Goal: Transaction & Acquisition: Purchase product/service

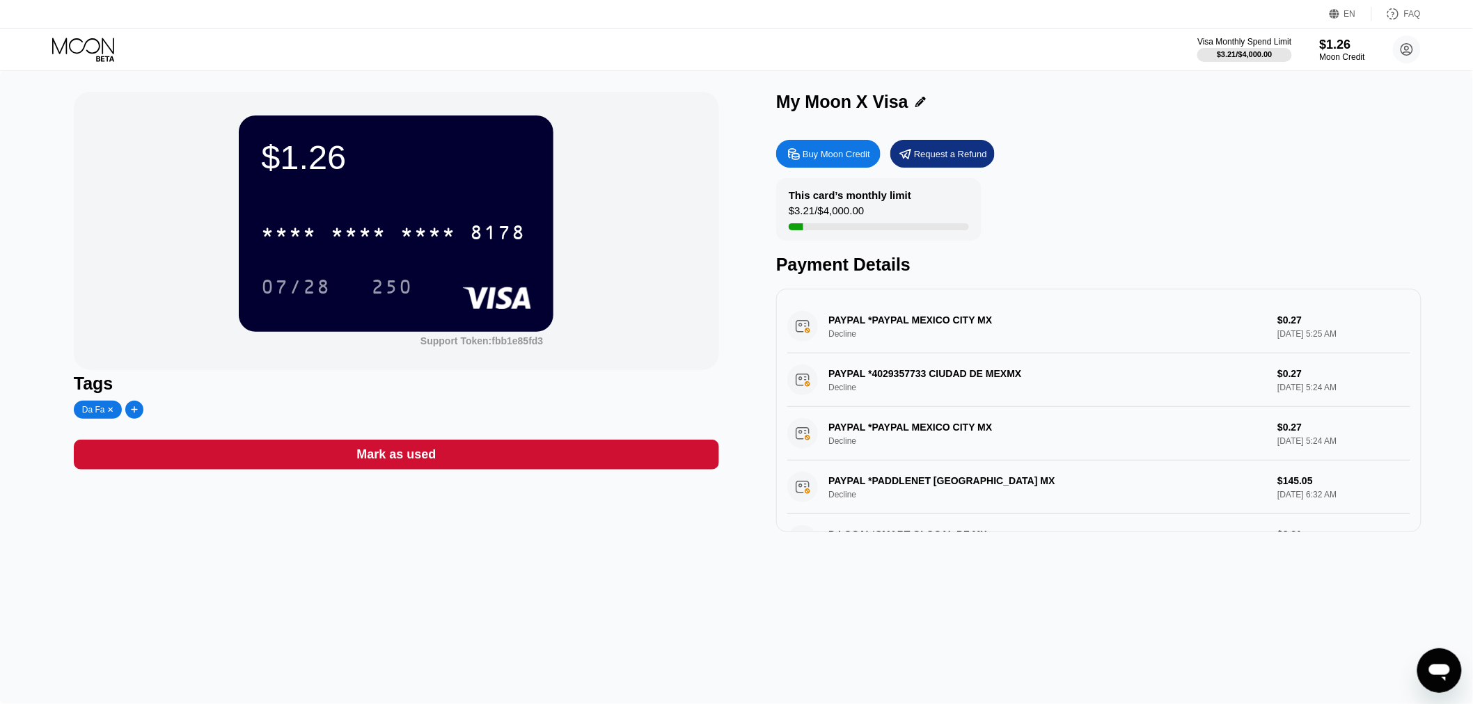
click at [651, 154] on div "Request a Refund" at bounding box center [950, 154] width 73 height 12
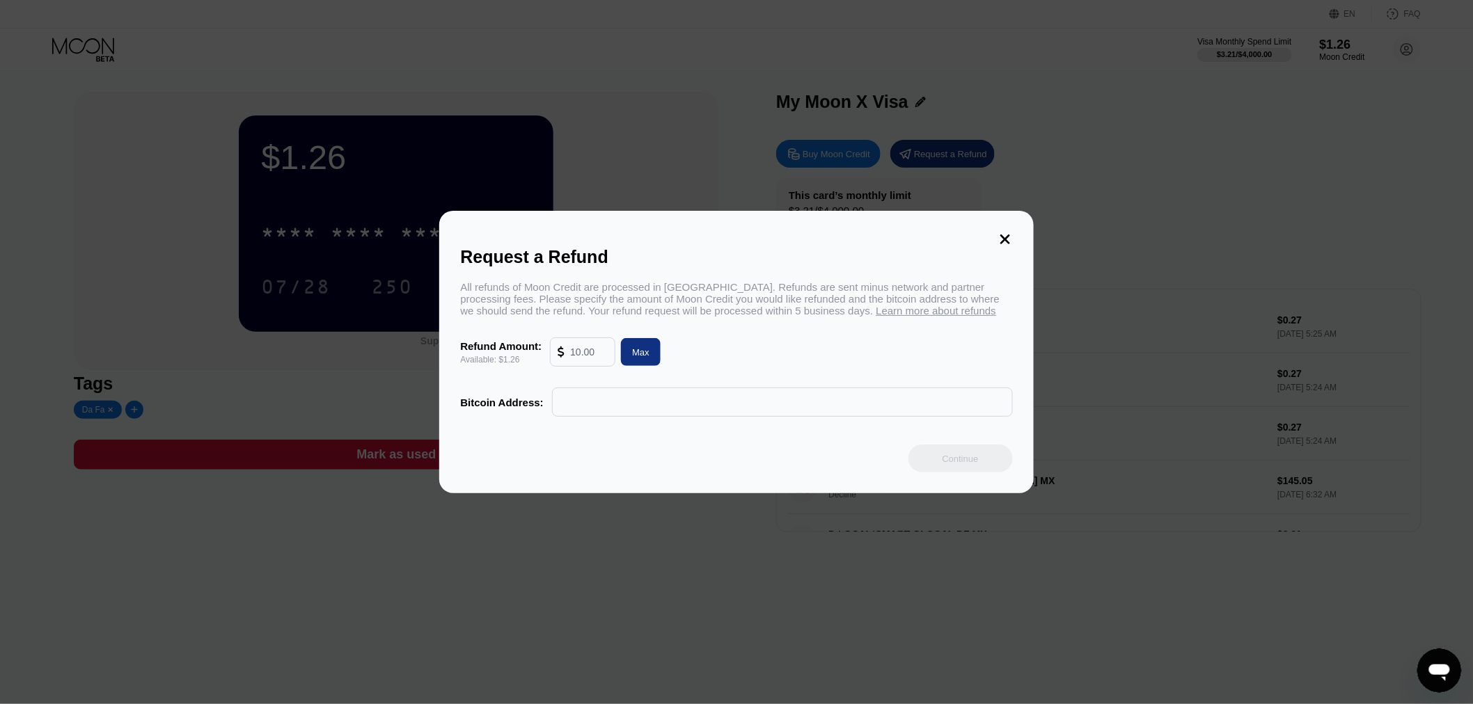
click at [582, 358] on input "text" at bounding box center [589, 352] width 38 height 28
drag, startPoint x: 1004, startPoint y: 233, endPoint x: 994, endPoint y: 263, distance: 31.5
click at [651, 235] on icon at bounding box center [1005, 240] width 10 height 10
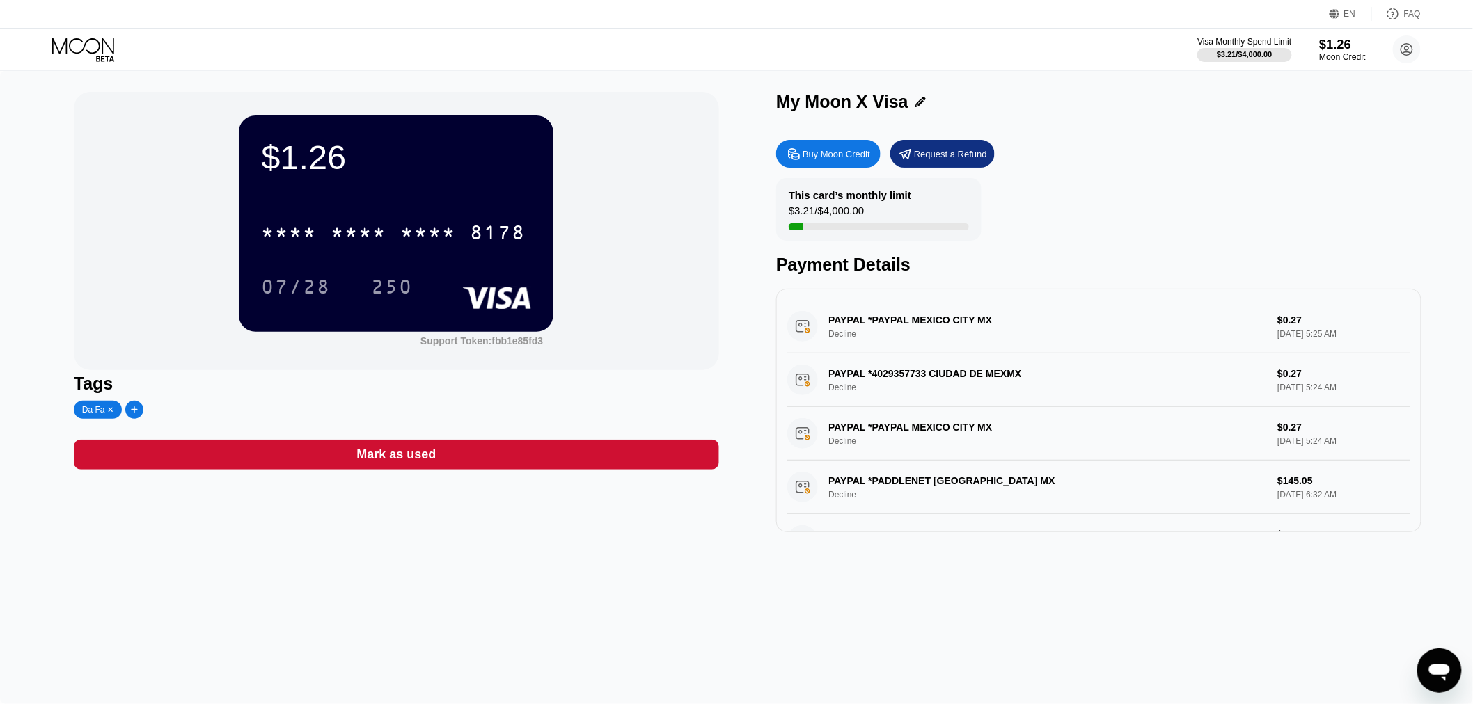
click at [651, 54] on div "Moon Credit" at bounding box center [1342, 57] width 47 height 10
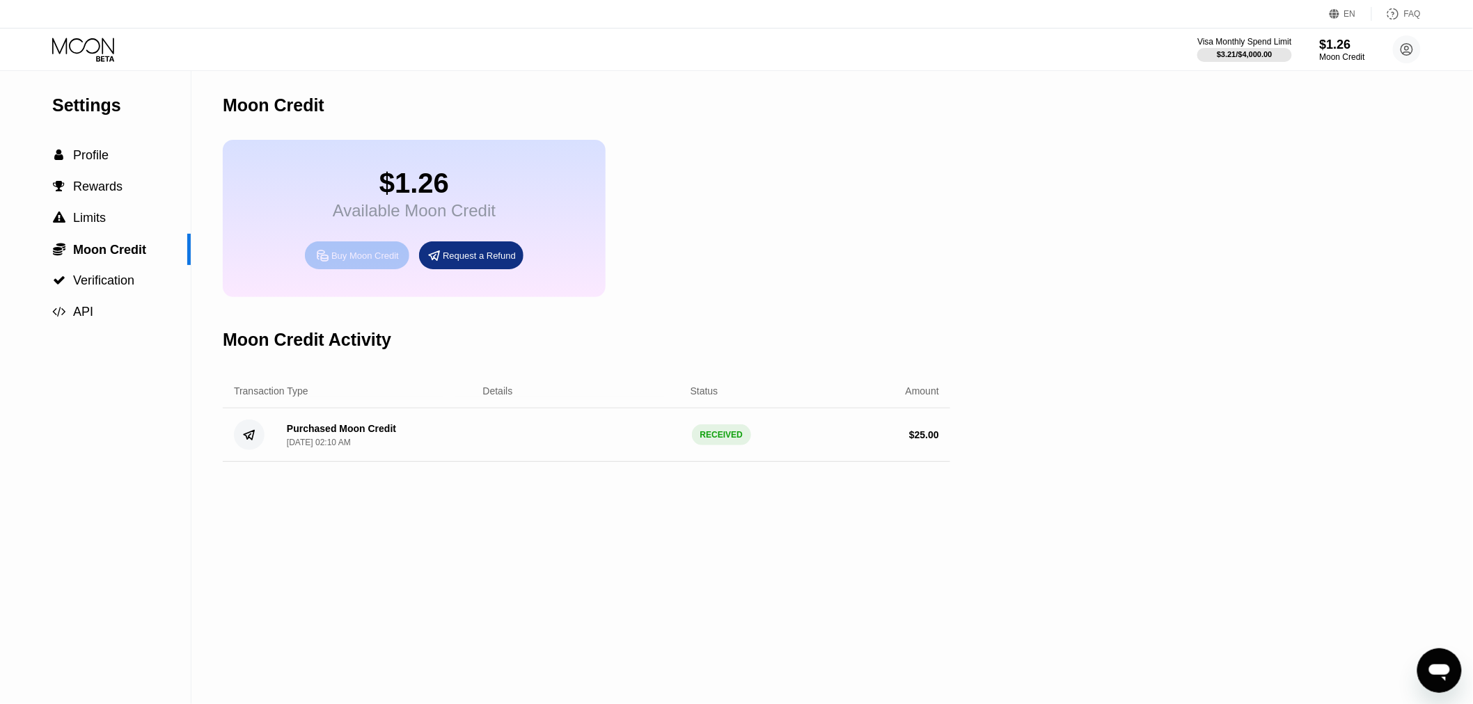
click at [342, 262] on div "Buy Moon Credit" at bounding box center [365, 256] width 68 height 12
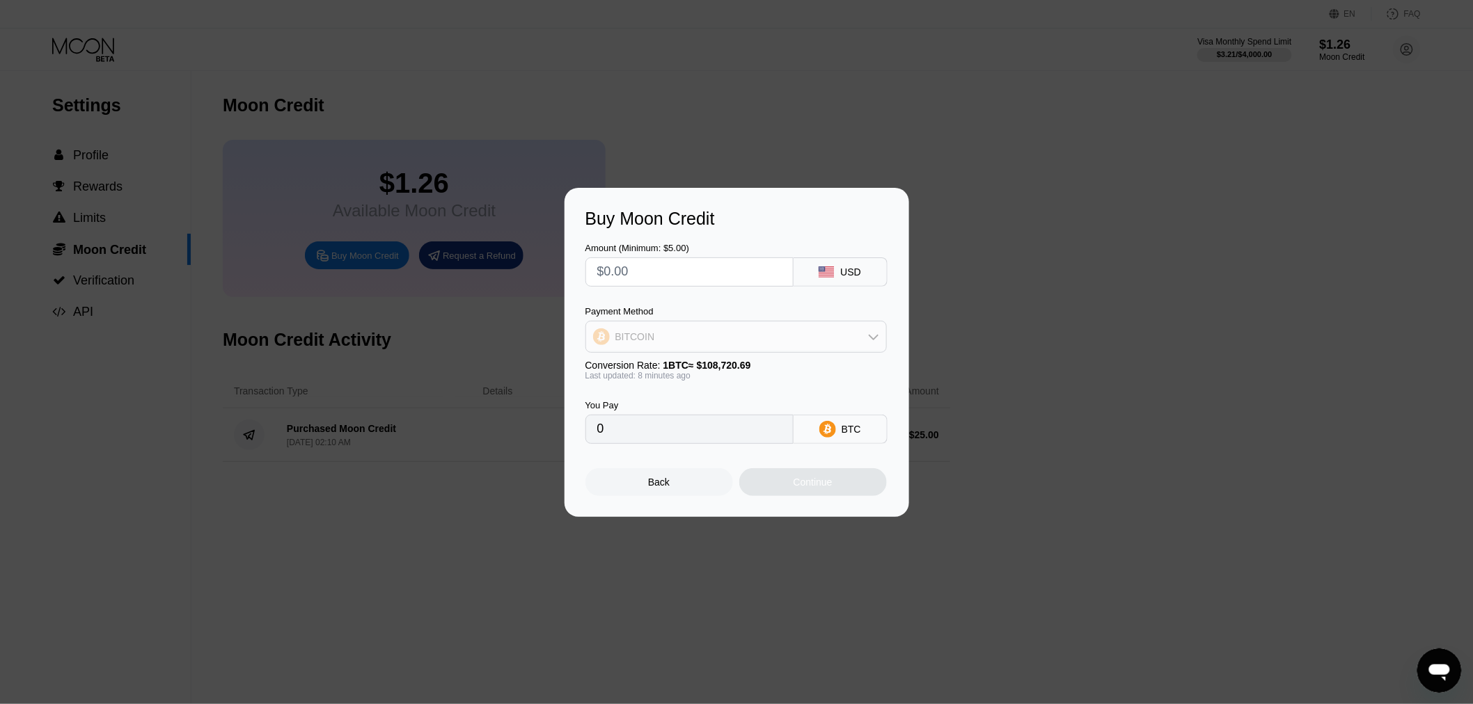
click at [651, 331] on div "BITCOIN" at bounding box center [736, 337] width 300 height 28
click at [651, 435] on span "USDC on Polygon" at bounding box center [658, 436] width 79 height 11
click at [651, 378] on div "Last updated: 8 minutes ago" at bounding box center [735, 376] width 301 height 10
click at [651, 265] on input "text" at bounding box center [689, 272] width 184 height 28
type input "$5"
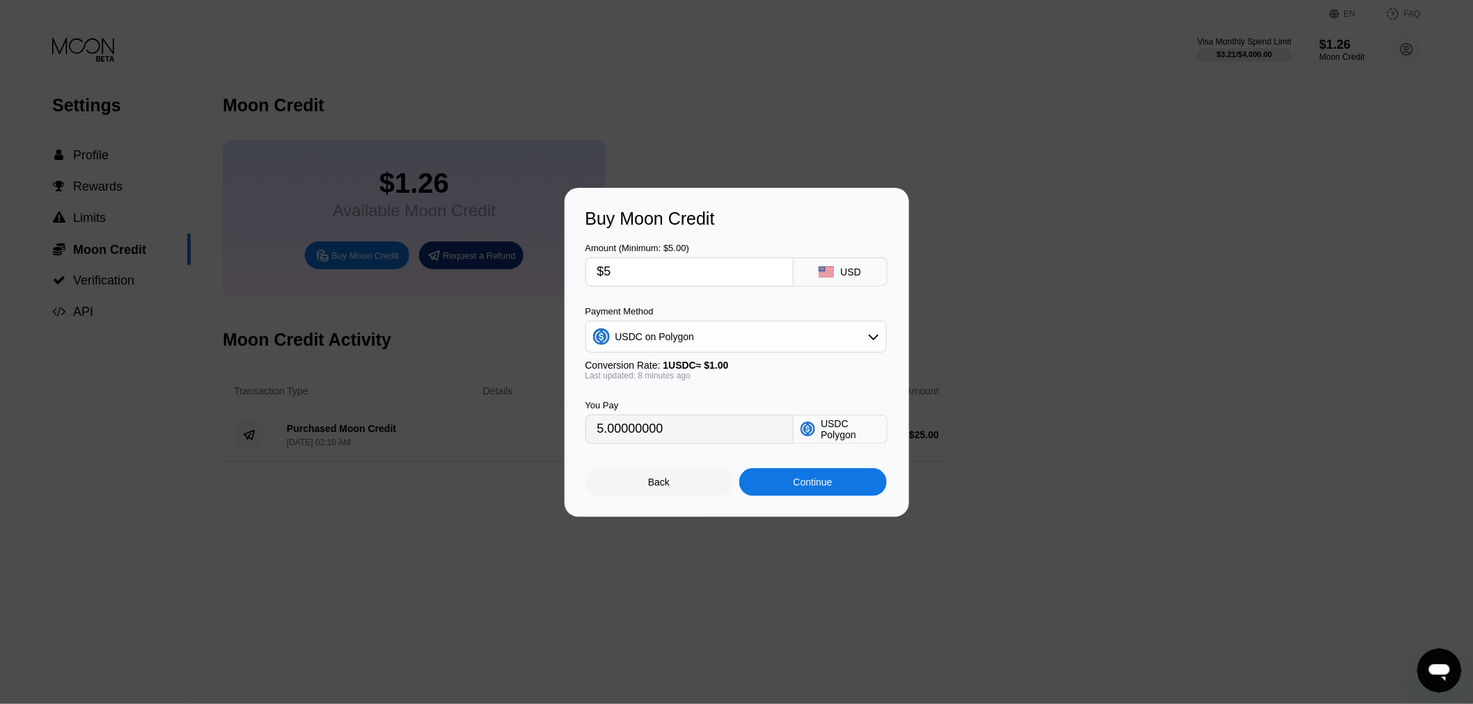
type input "5.00000000"
type input "$5"
click at [651, 388] on div "You Pay 5.00000000 USDC Polygon" at bounding box center [736, 412] width 303 height 63
click at [651, 275] on input "$5" at bounding box center [689, 272] width 184 height 28
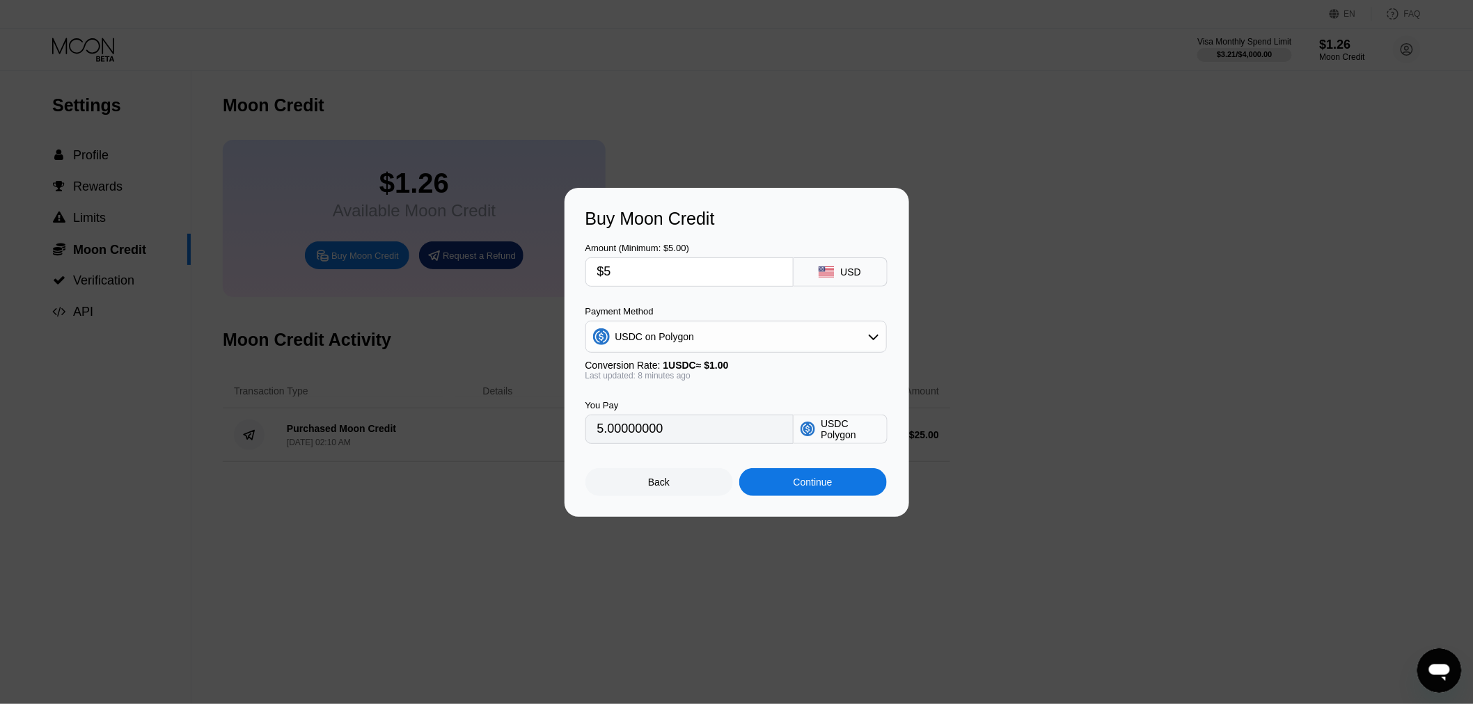
click at [651, 275] on input "$5" at bounding box center [689, 272] width 184 height 28
type input "0"
click at [651, 265] on input "text" at bounding box center [689, 272] width 184 height 28
drag, startPoint x: 1032, startPoint y: 129, endPoint x: 1021, endPoint y: 42, distance: 87.7
click at [651, 121] on div at bounding box center [742, 352] width 1484 height 704
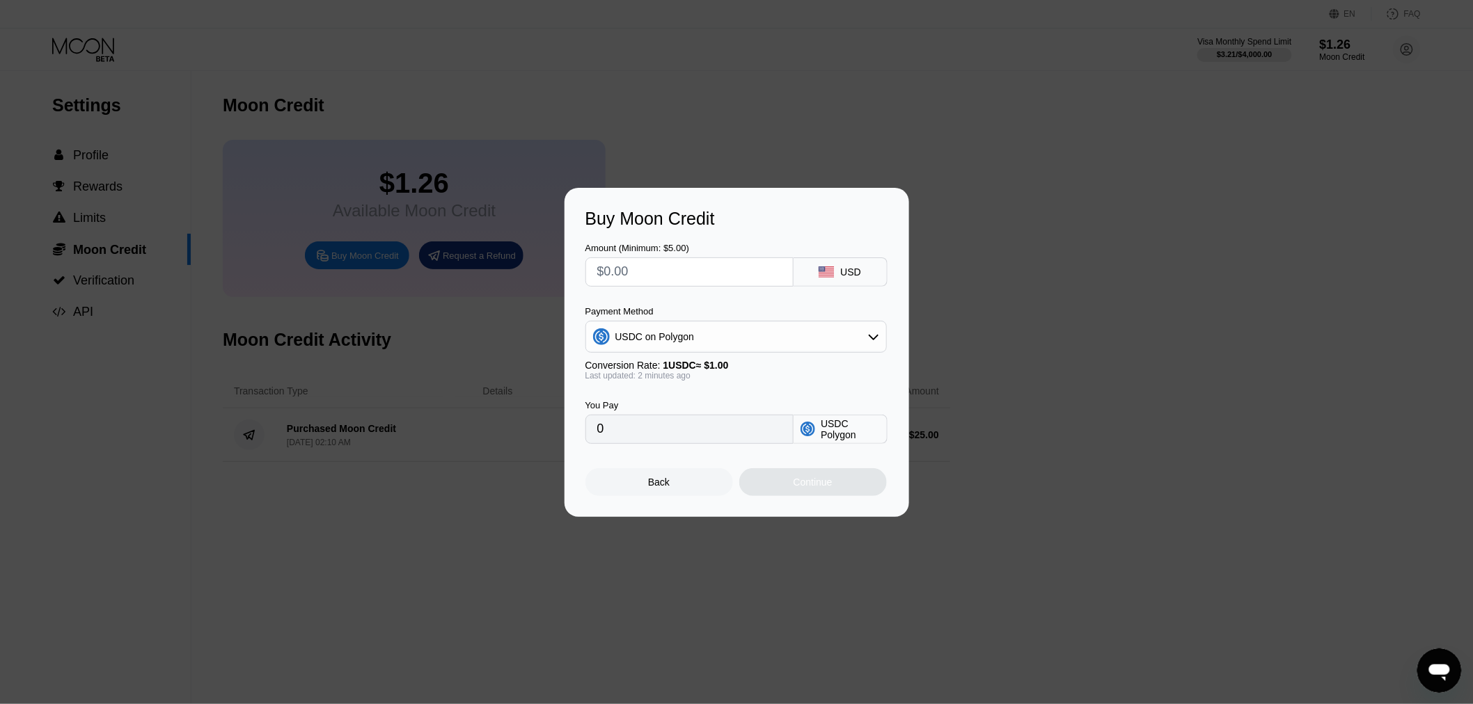
click at [651, 487] on div "Back" at bounding box center [659, 482] width 148 height 28
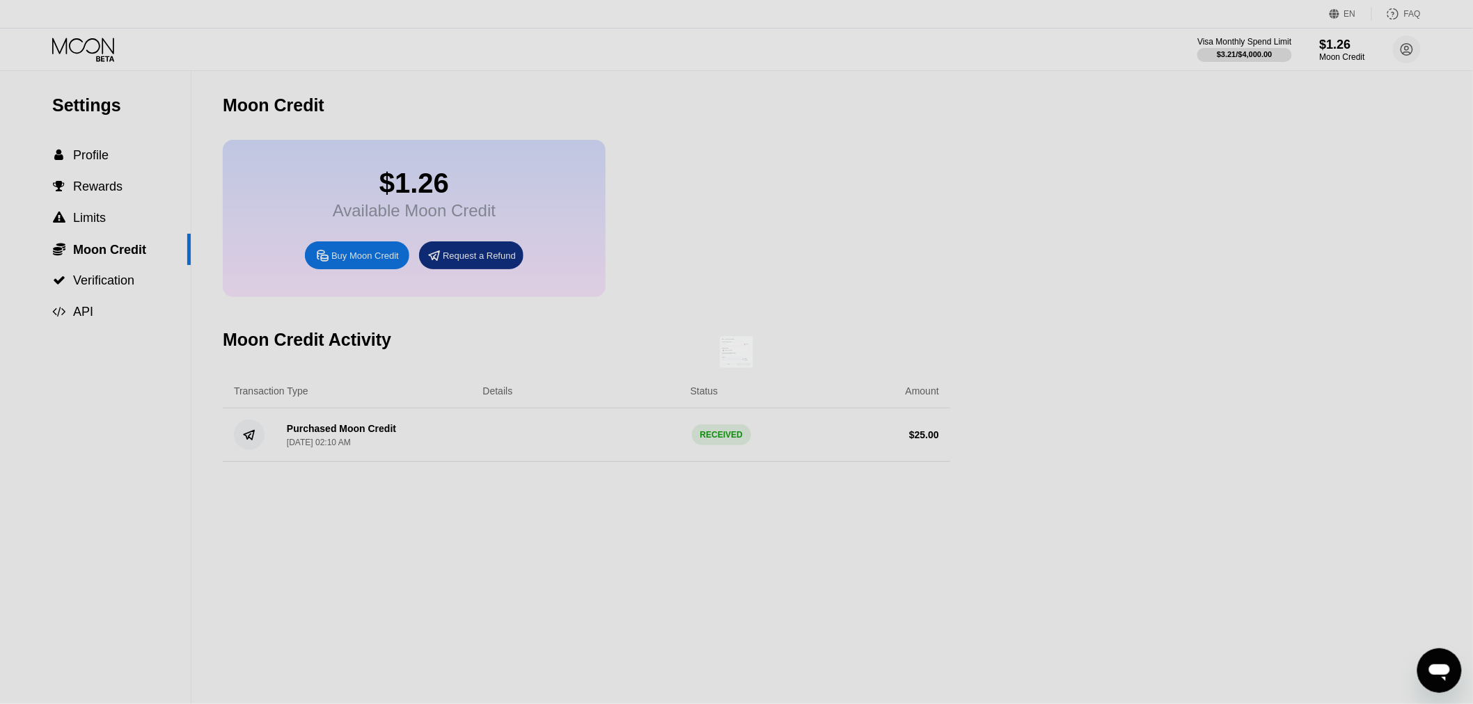
click at [651, 260] on div at bounding box center [742, 352] width 1484 height 704
